Goal: Information Seeking & Learning: Compare options

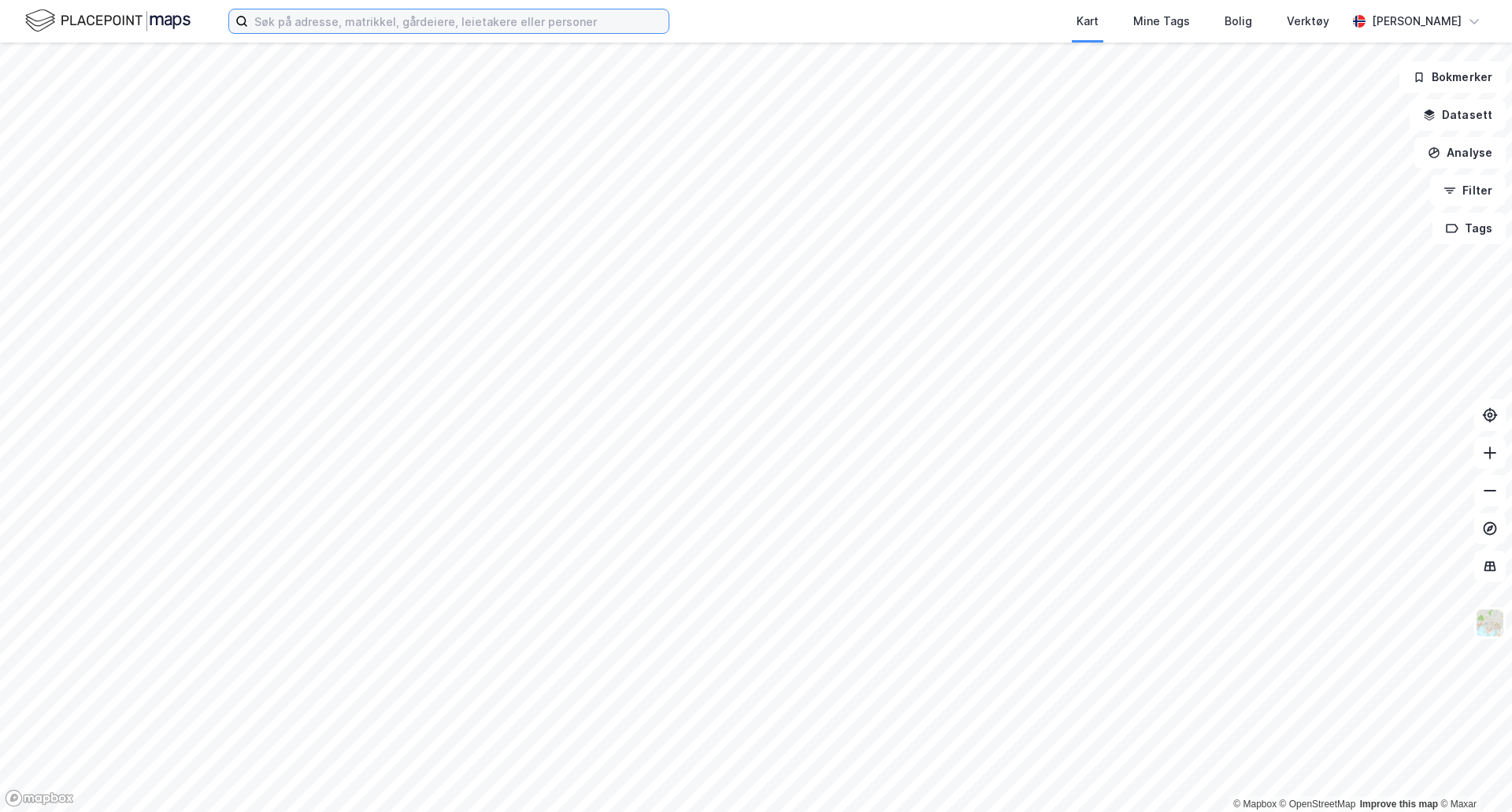
click at [331, 25] on input at bounding box center [458, 22] width 420 height 24
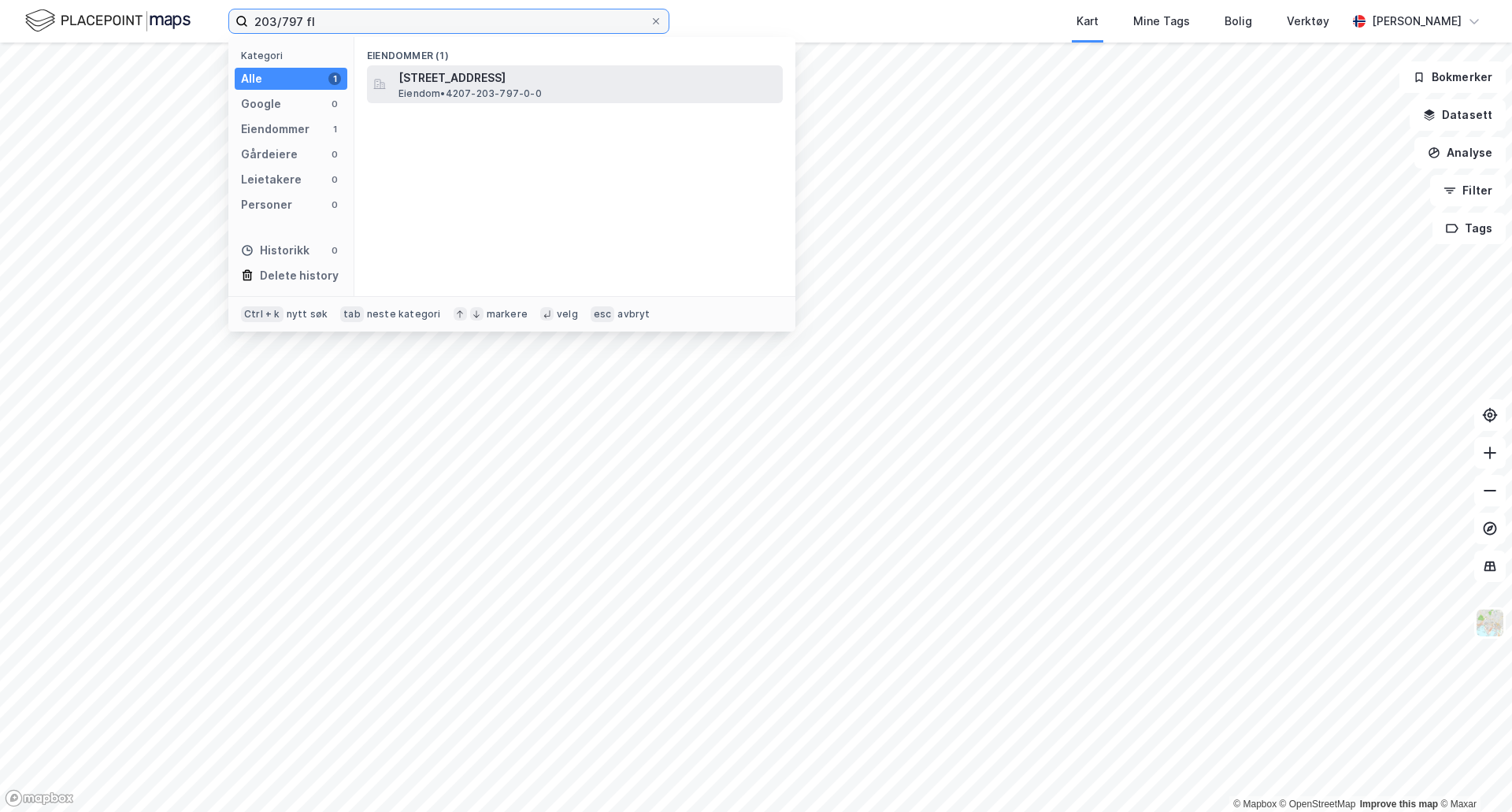
type input "203/797 fl"
click at [474, 97] on span "Eiendom • 4207-203-797-0-0" at bounding box center [470, 93] width 143 height 13
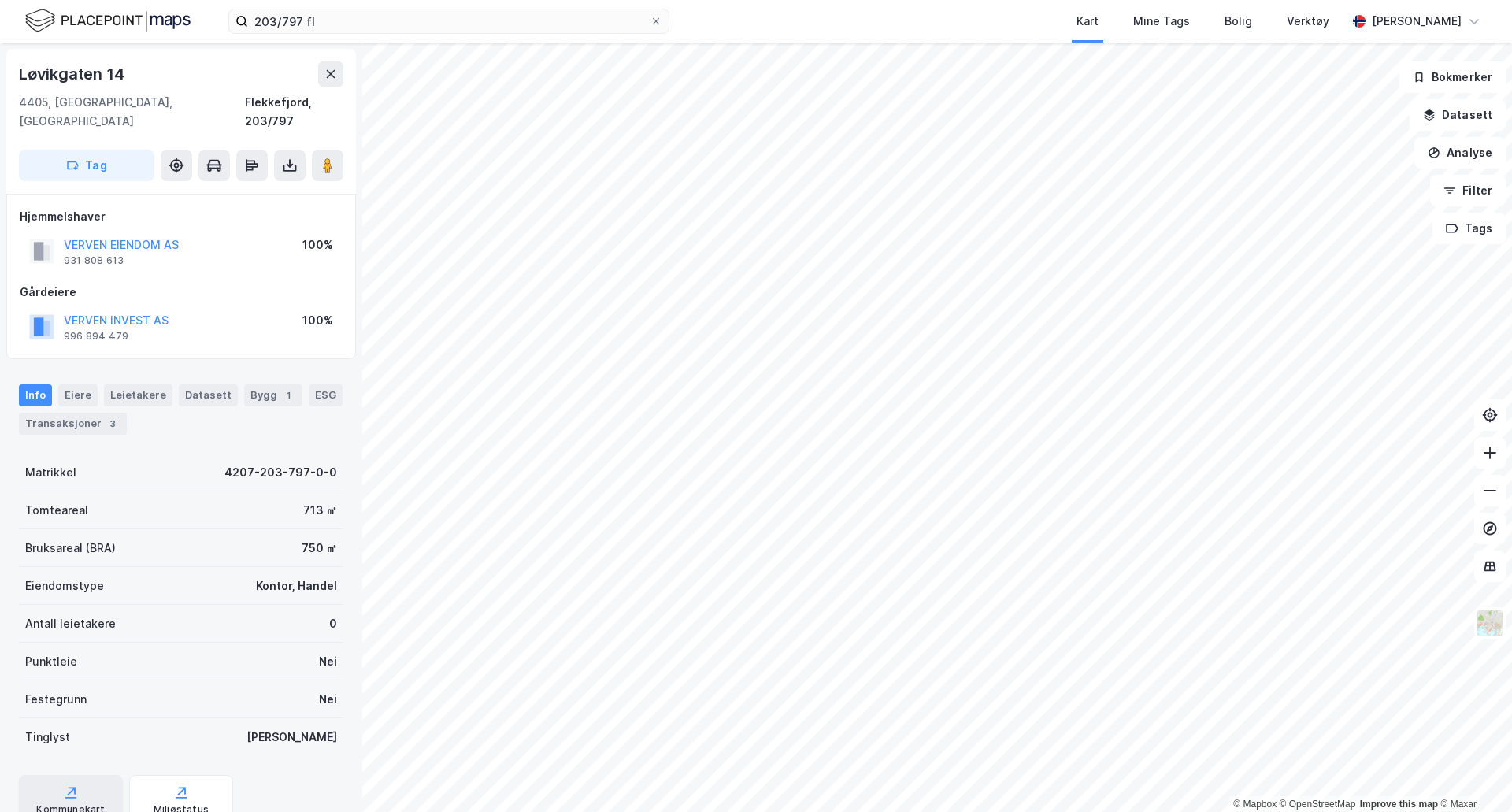
click at [89, 804] on div "Kommunekart" at bounding box center [70, 810] width 69 height 13
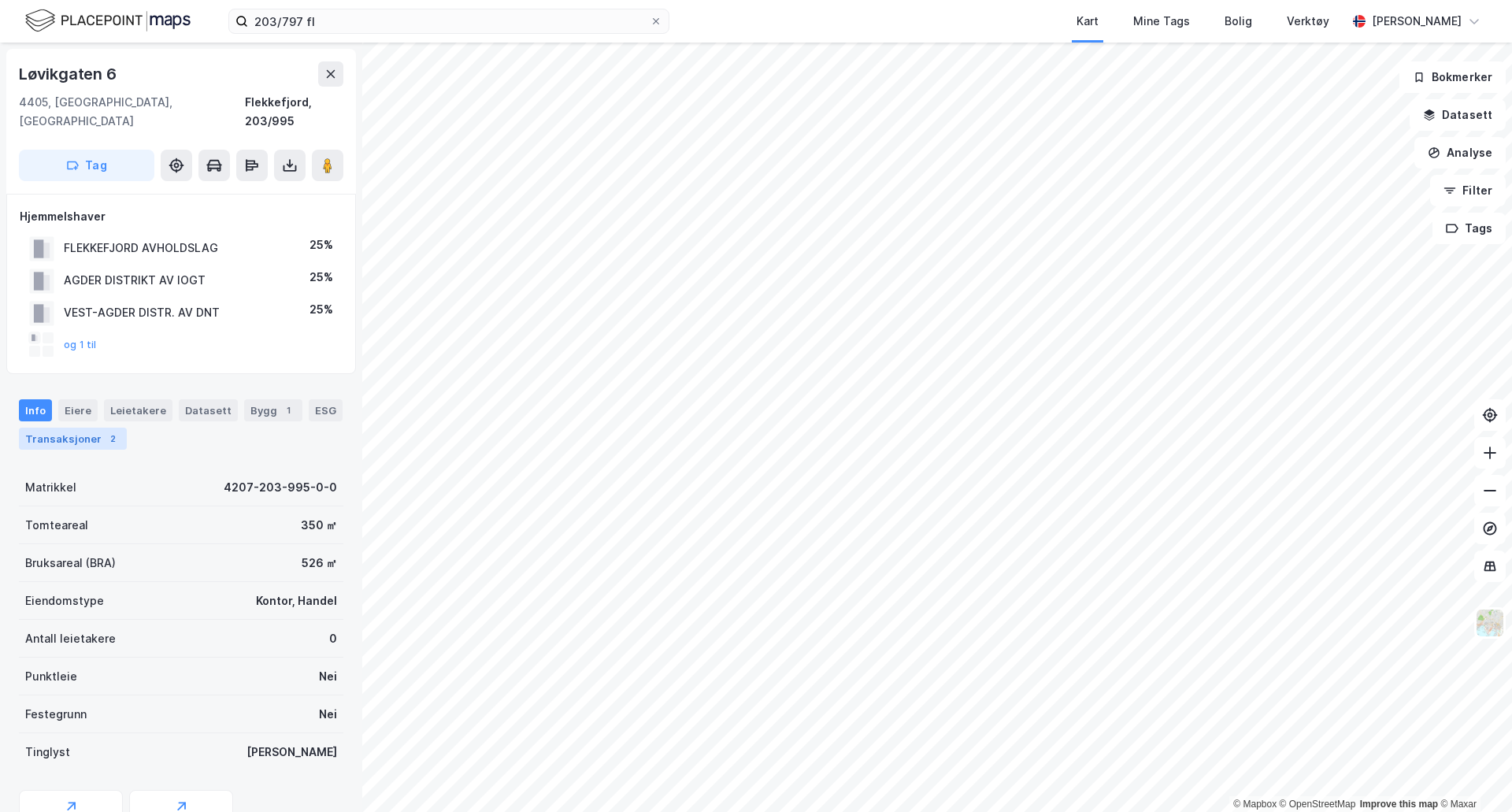
click at [87, 428] on div "Transaksjoner 2" at bounding box center [73, 439] width 108 height 22
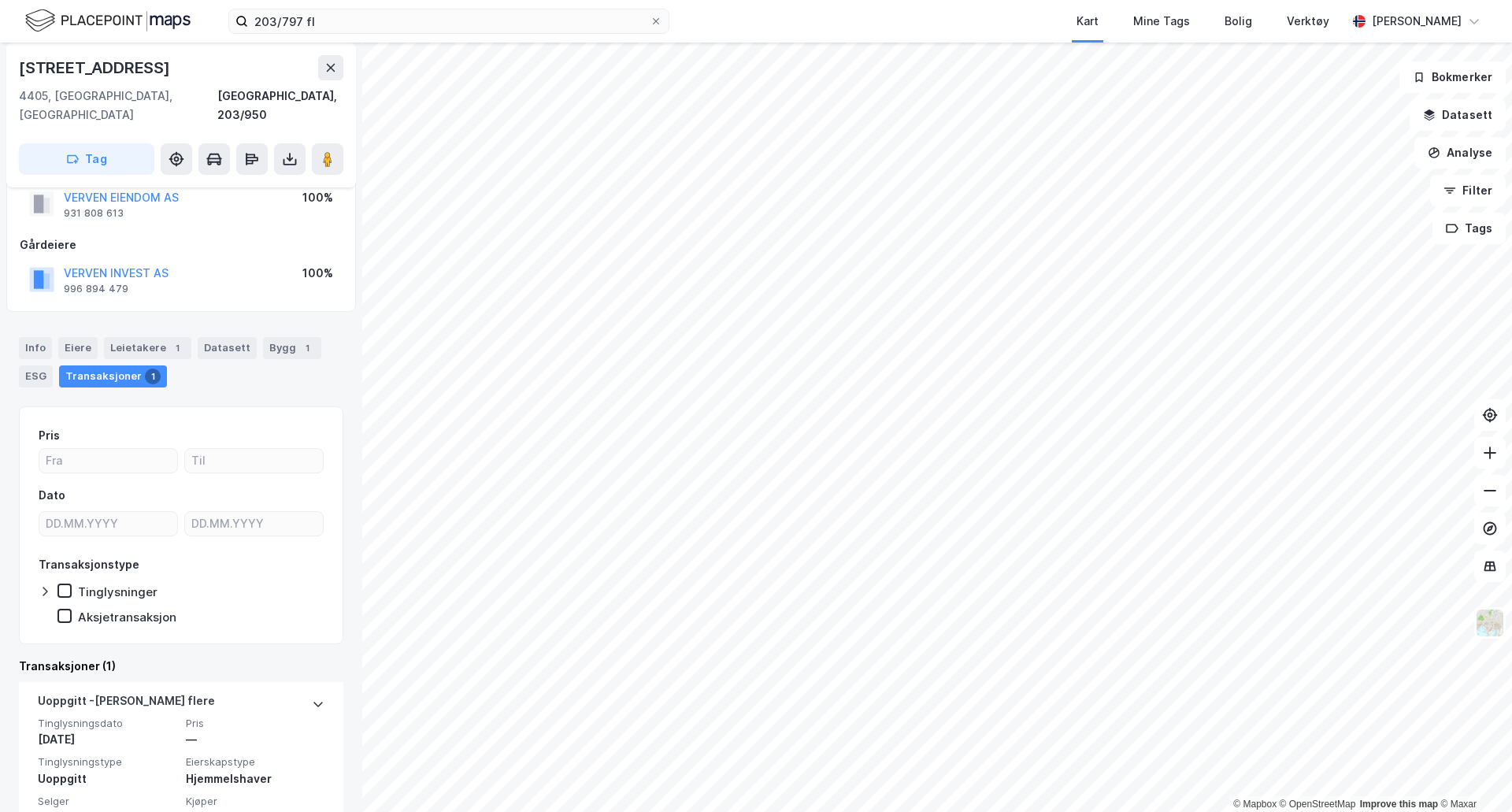
scroll to position [90, 0]
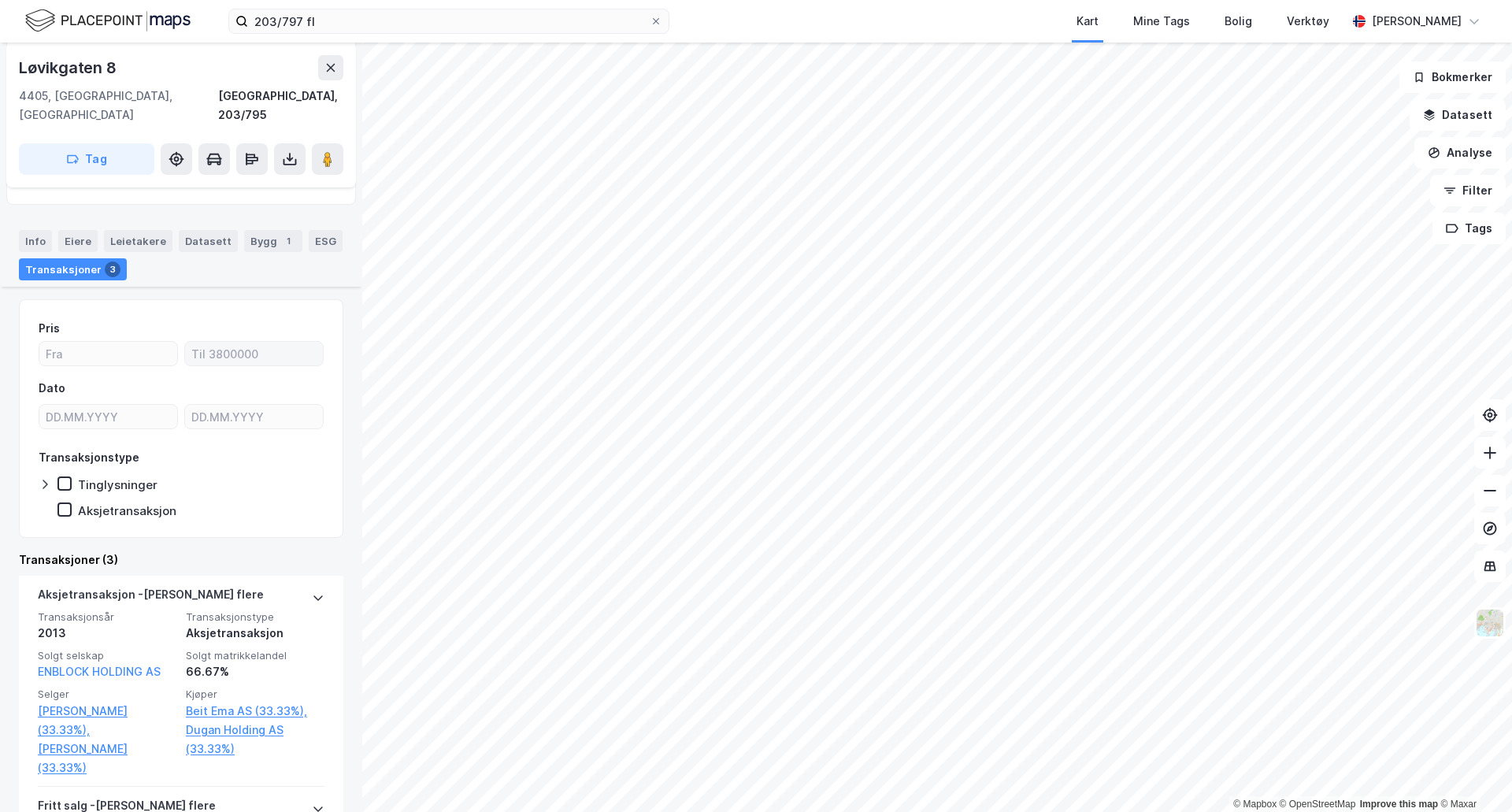
scroll to position [473, 0]
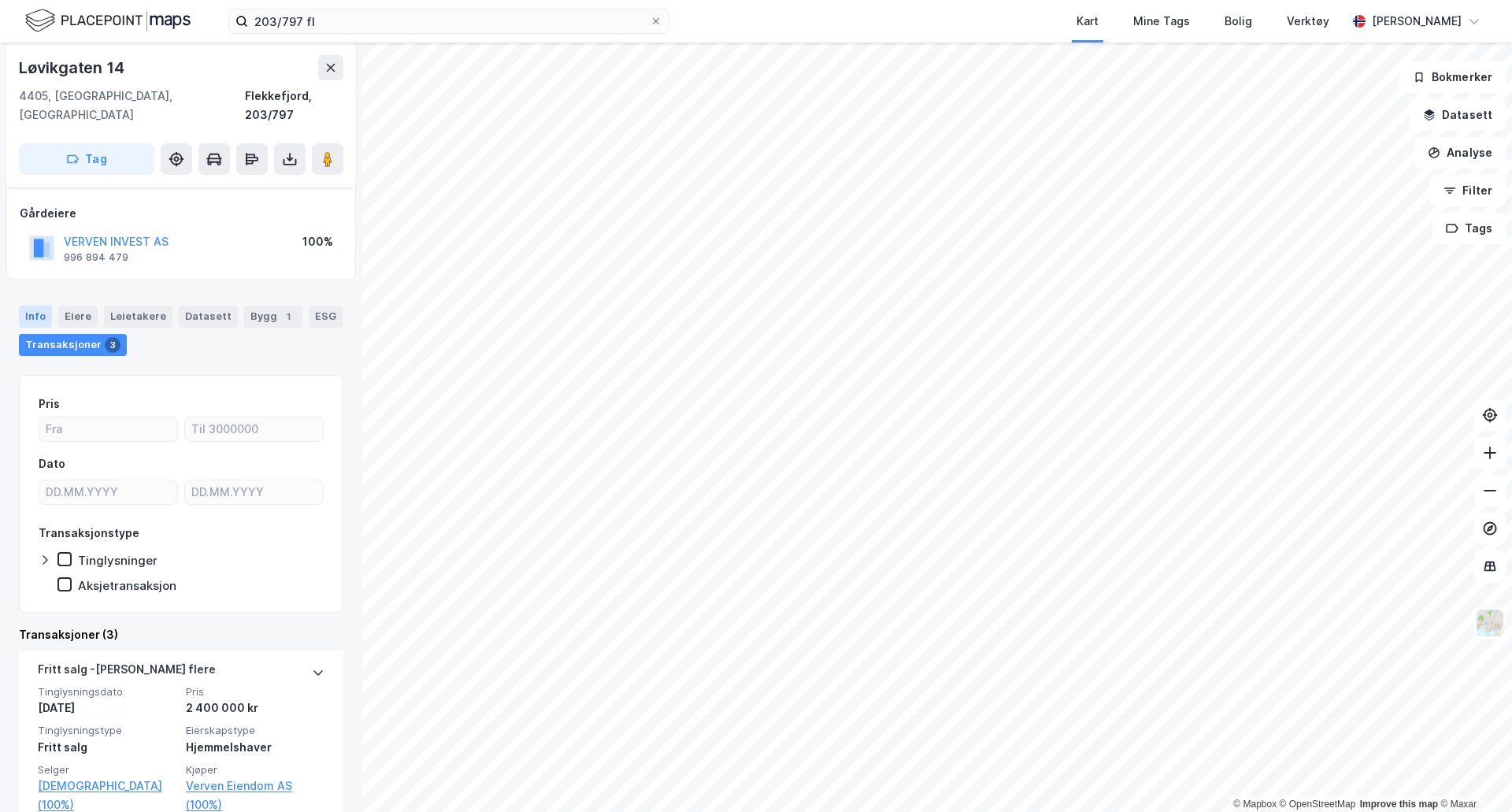
click at [39, 306] on div "Info" at bounding box center [35, 317] width 33 height 22
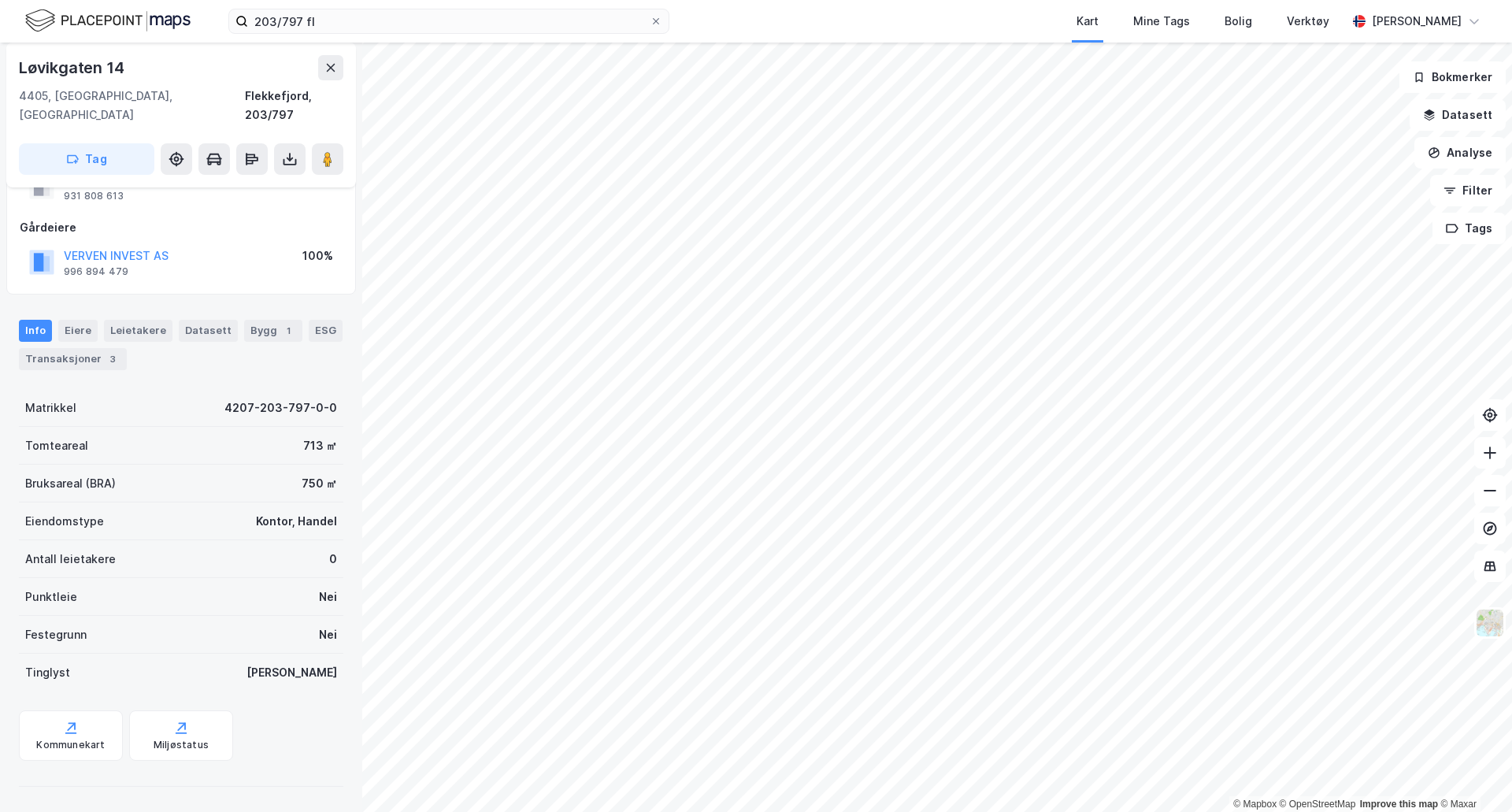
scroll to position [46, 0]
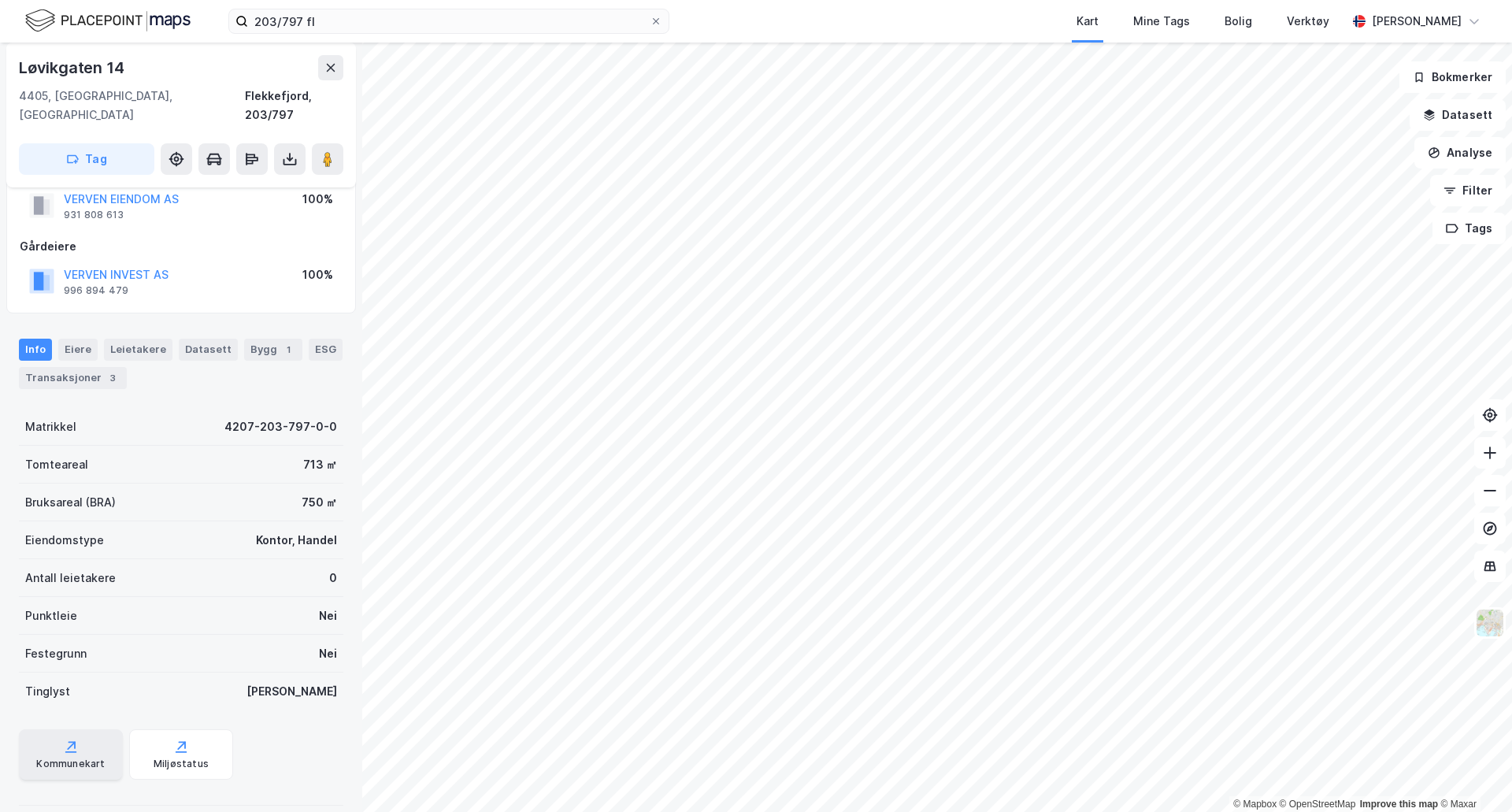
click at [95, 730] on div "Kommunekart" at bounding box center [71, 754] width 104 height 51
